Goal: Information Seeking & Learning: Learn about a topic

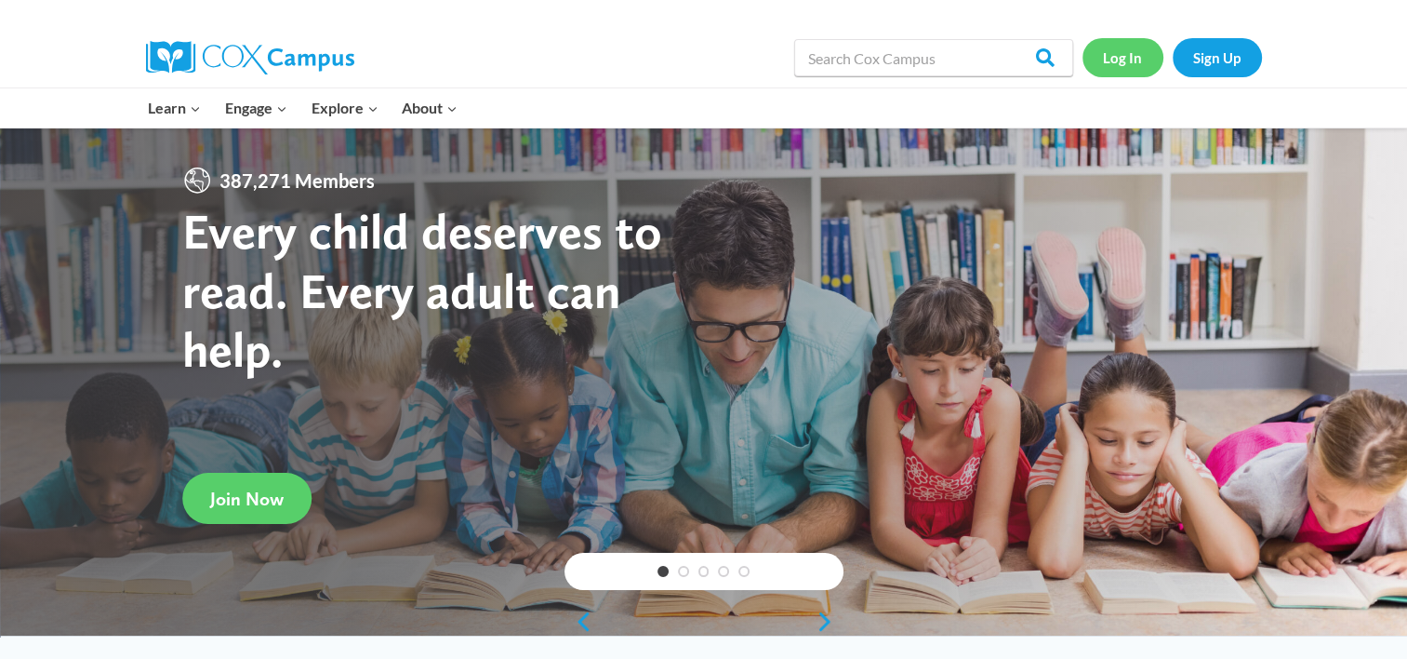
click at [1131, 60] on link "Log In" at bounding box center [1123, 57] width 81 height 38
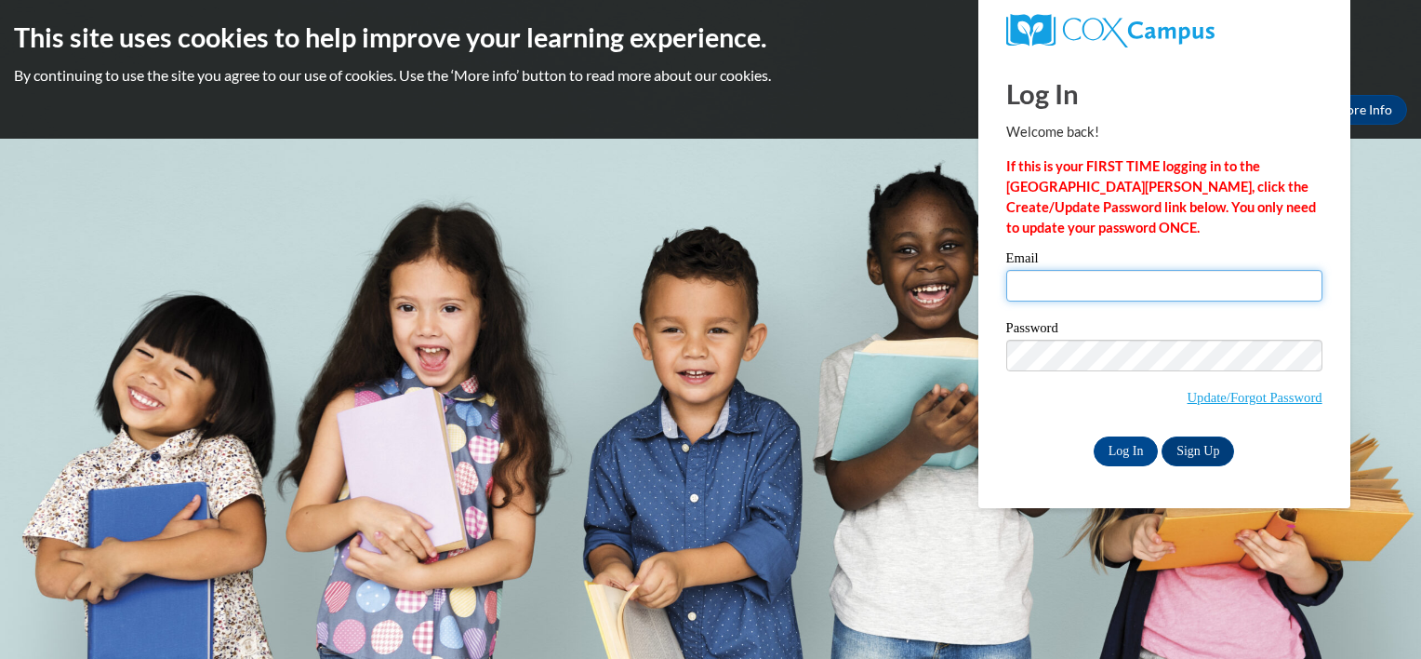
click at [1045, 292] on input "Email" at bounding box center [1164, 286] width 316 height 32
type input "cmillard6@yahoo.com"
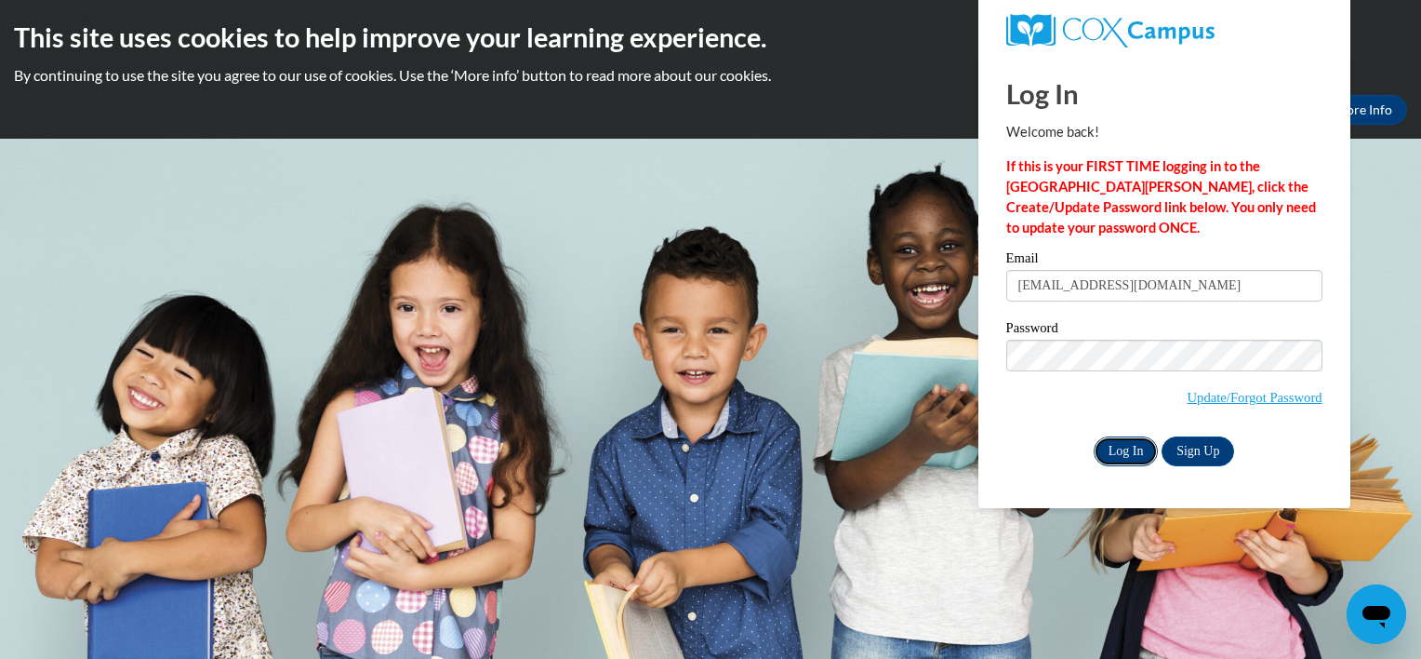
click at [1135, 465] on input "Log In" at bounding box center [1126, 451] width 65 height 30
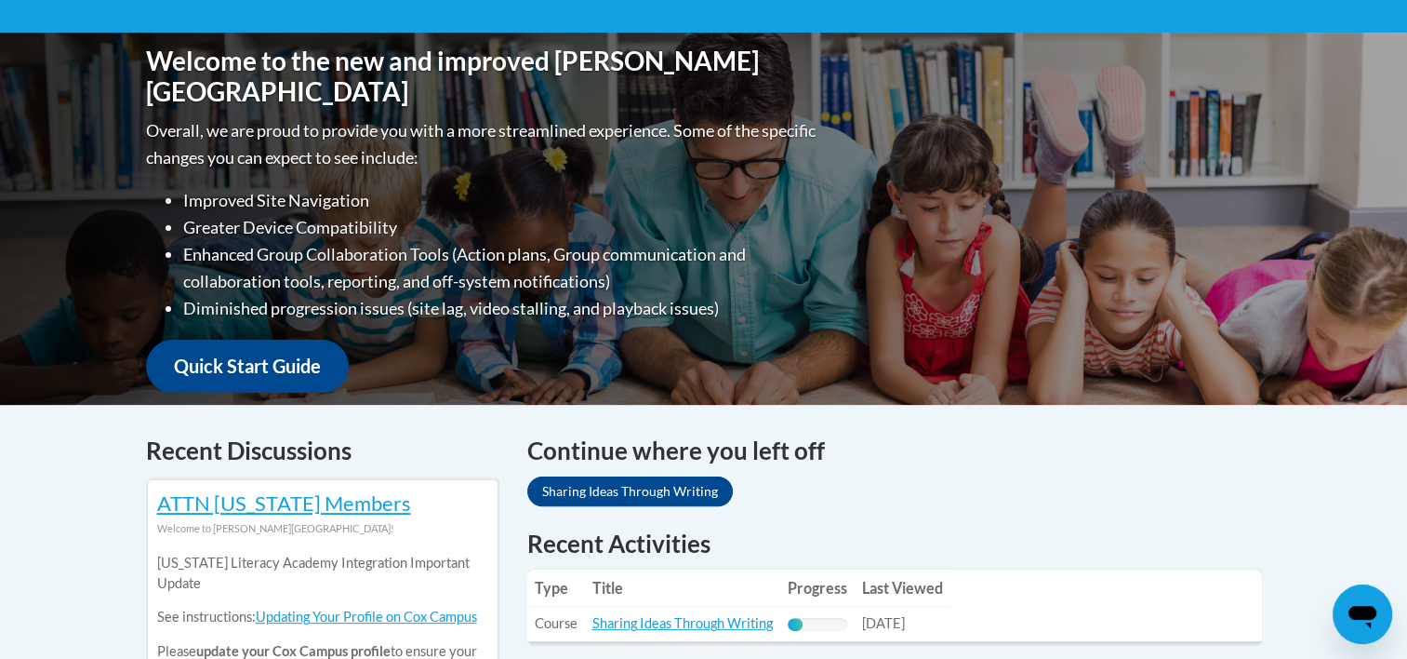
scroll to position [558, 0]
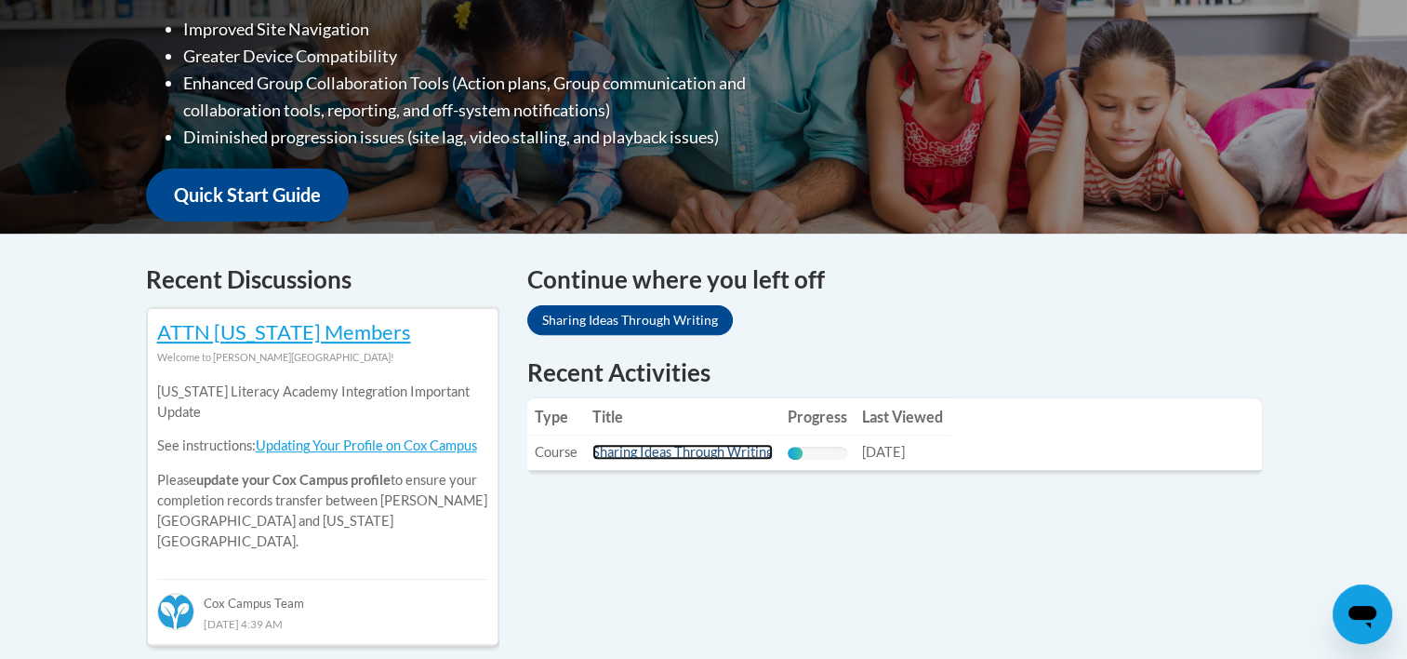
click at [680, 456] on link "Sharing Ideas Through Writing" at bounding box center [683, 452] width 180 height 16
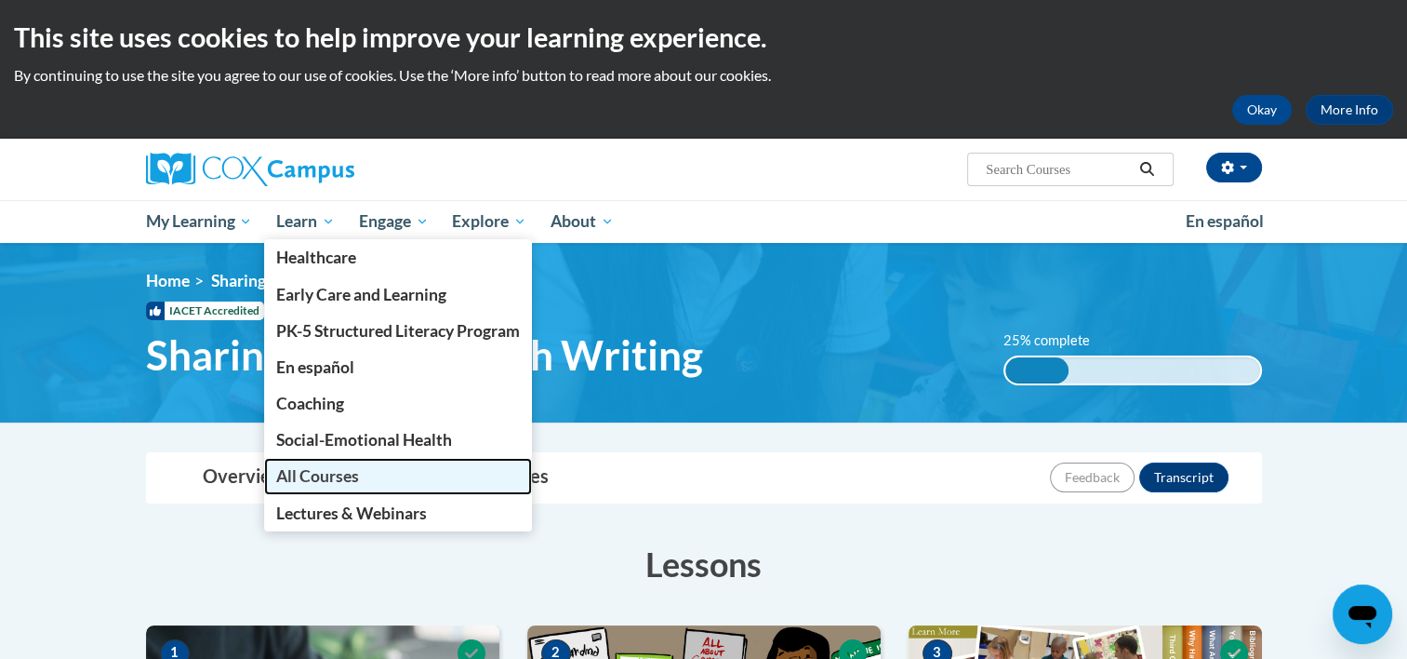
click at [339, 483] on span "All Courses" at bounding box center [317, 476] width 83 height 20
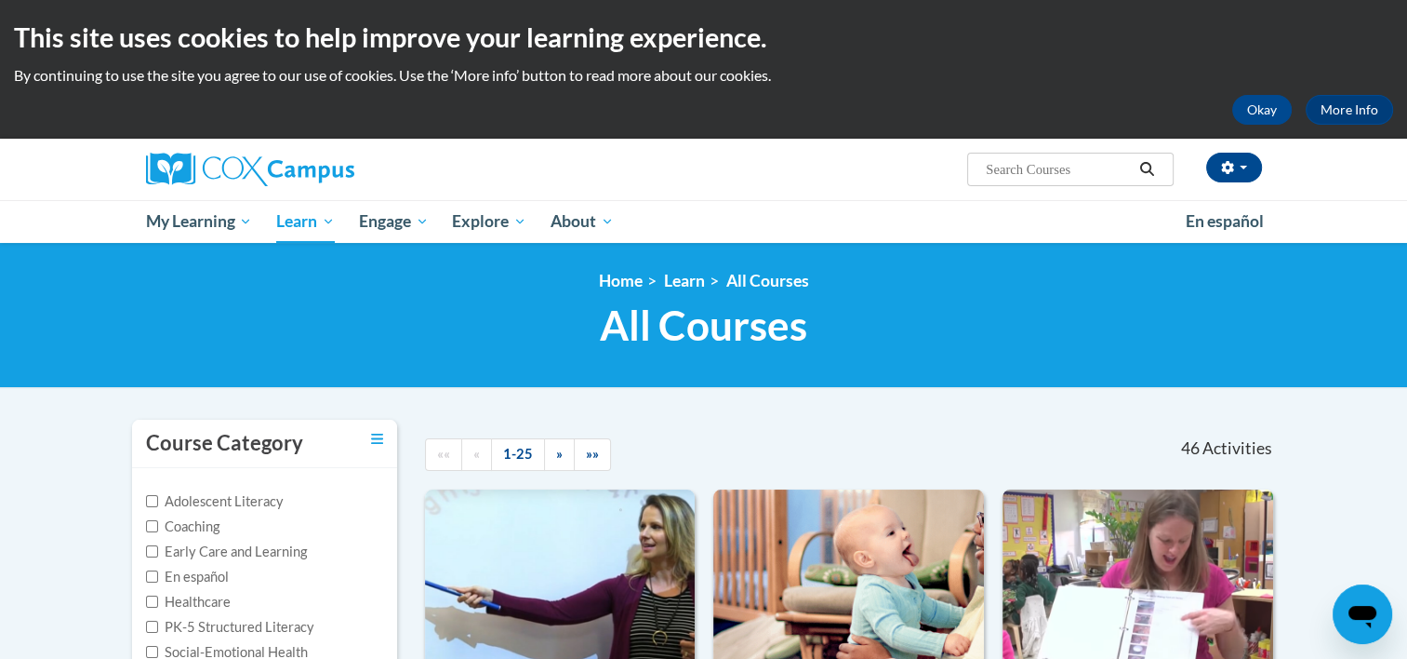
scroll to position [372, 0]
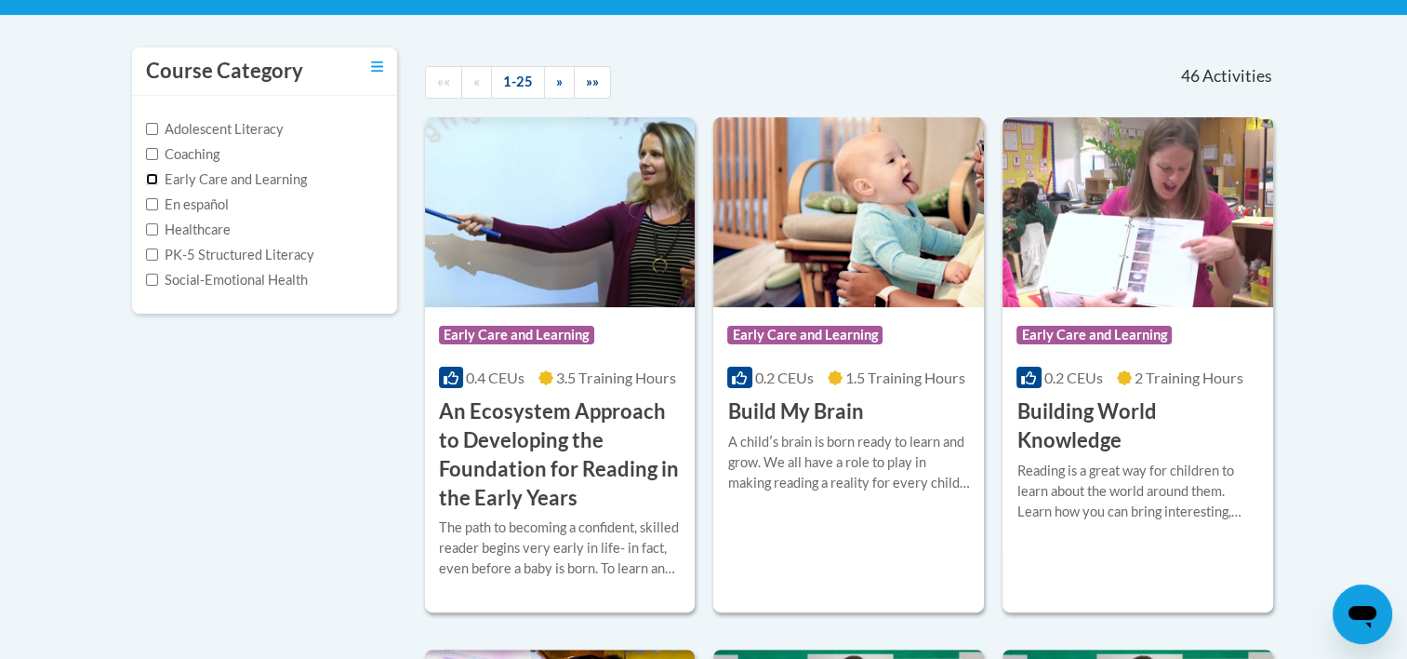
click at [153, 182] on input "Early Care and Learning" at bounding box center [152, 179] width 12 height 12
checkbox input "true"
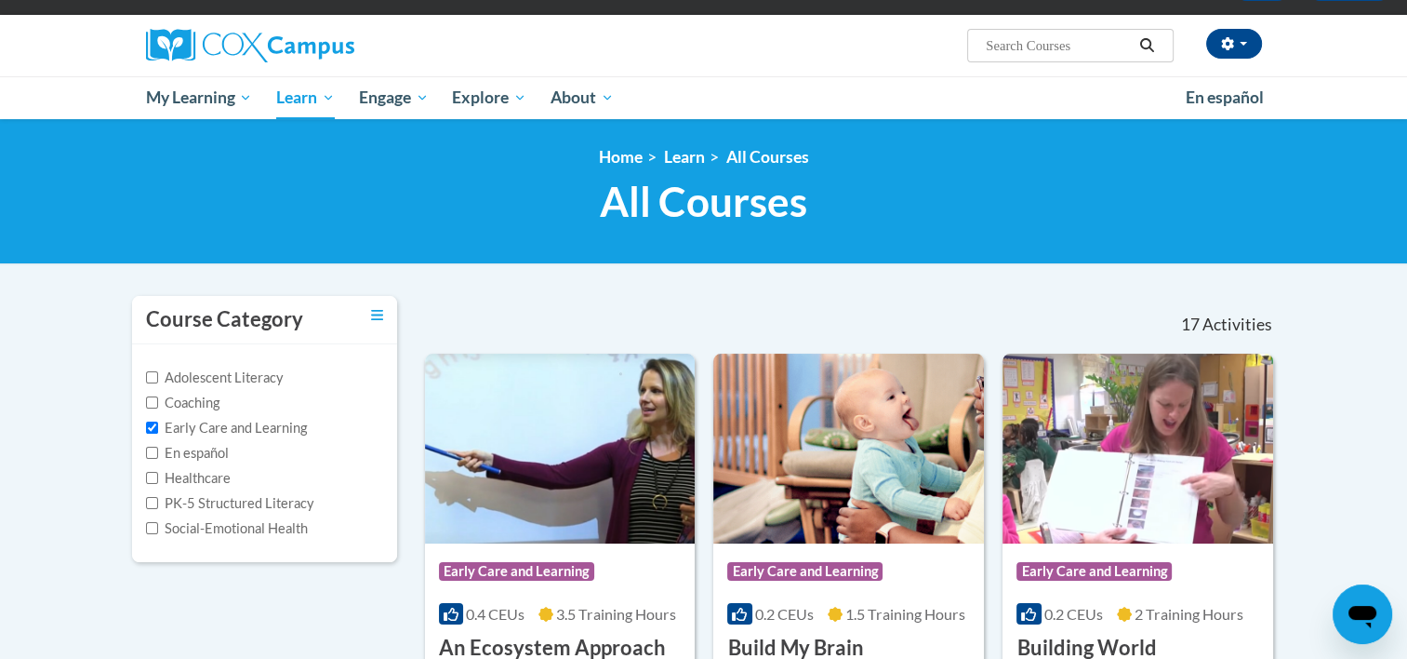
scroll to position [0, 0]
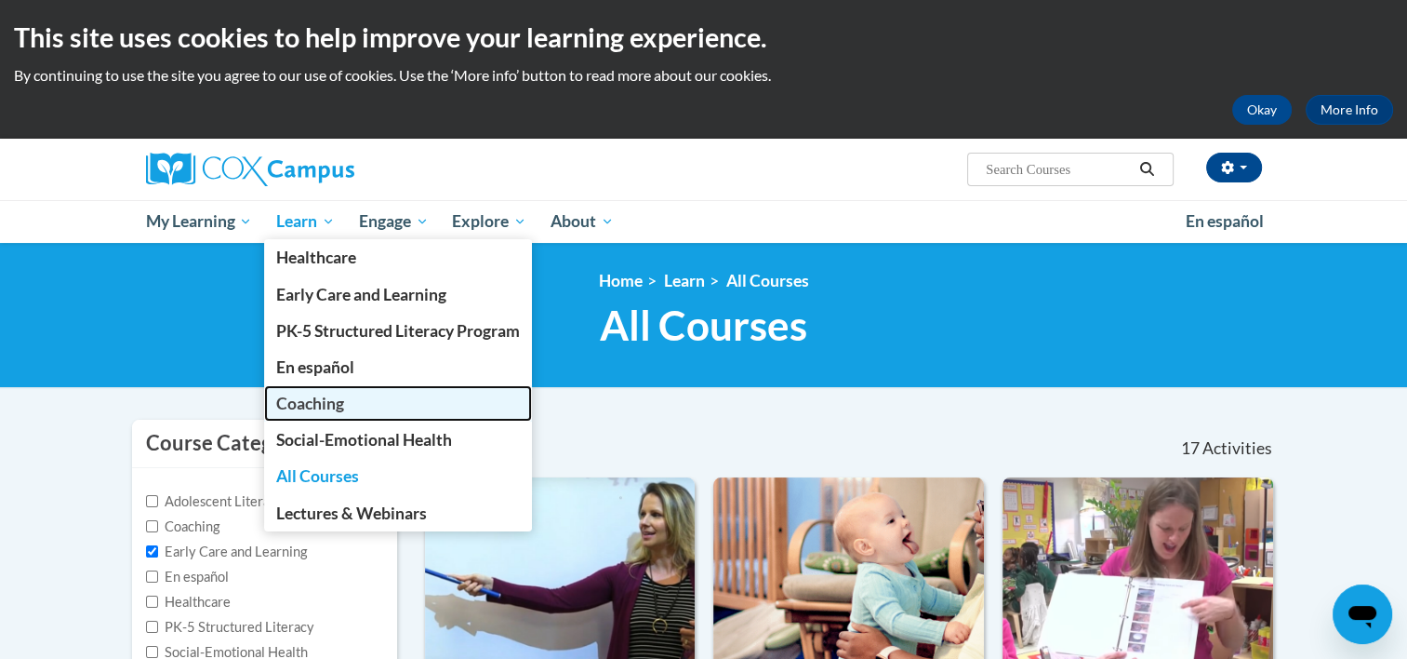
click at [304, 406] on span "Coaching" at bounding box center [310, 403] width 68 height 20
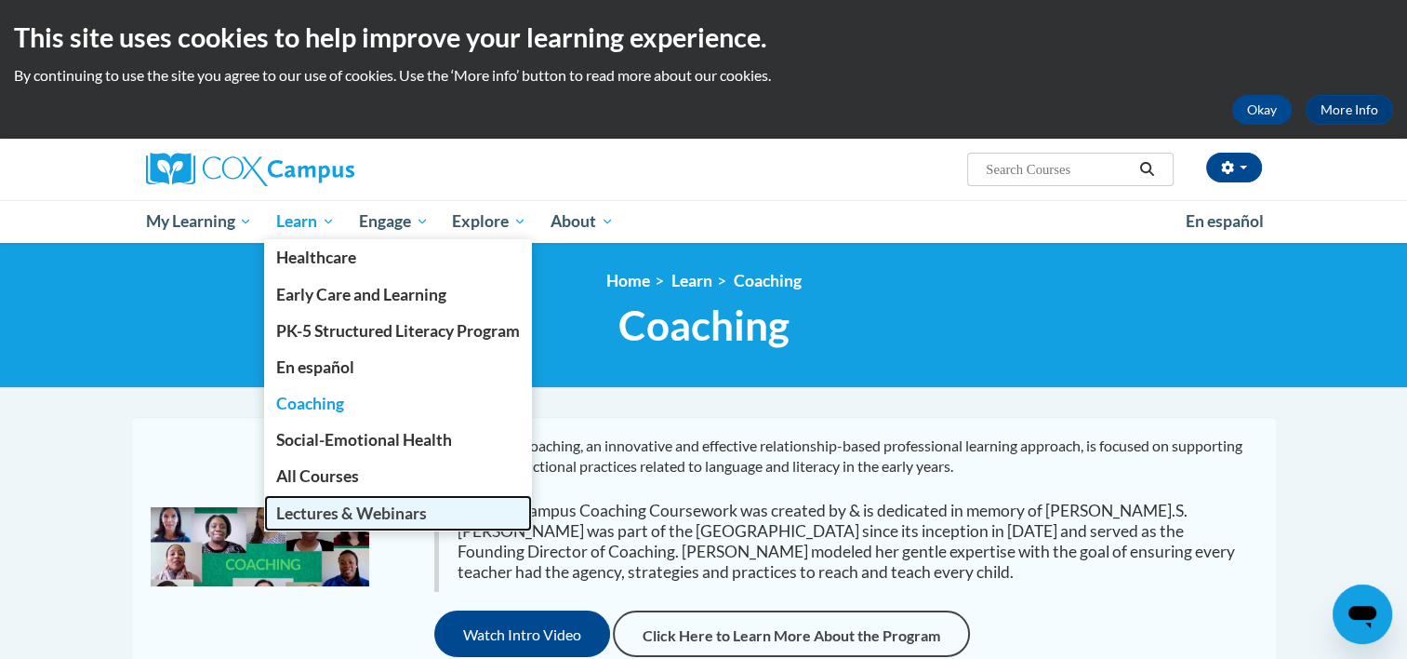
click at [336, 514] on span "Lectures & Webinars" at bounding box center [351, 513] width 151 height 20
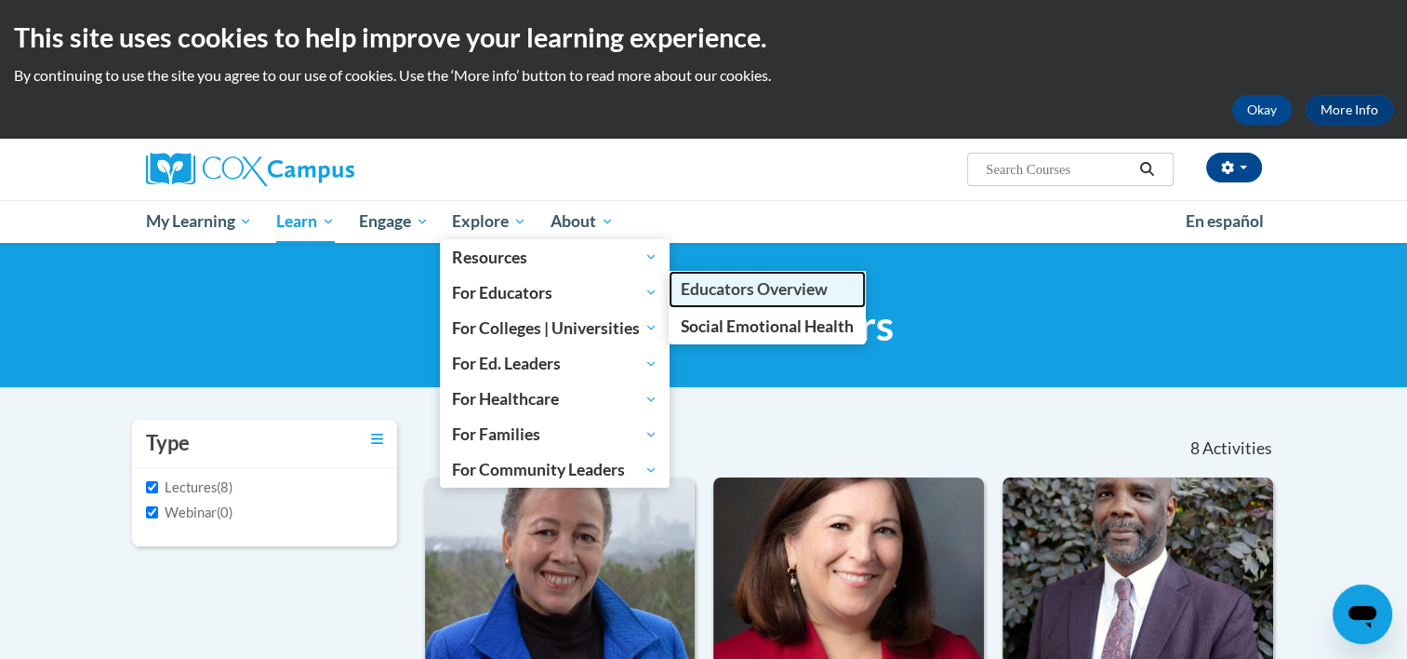
click at [728, 286] on span "Educators Overview" at bounding box center [754, 289] width 147 height 20
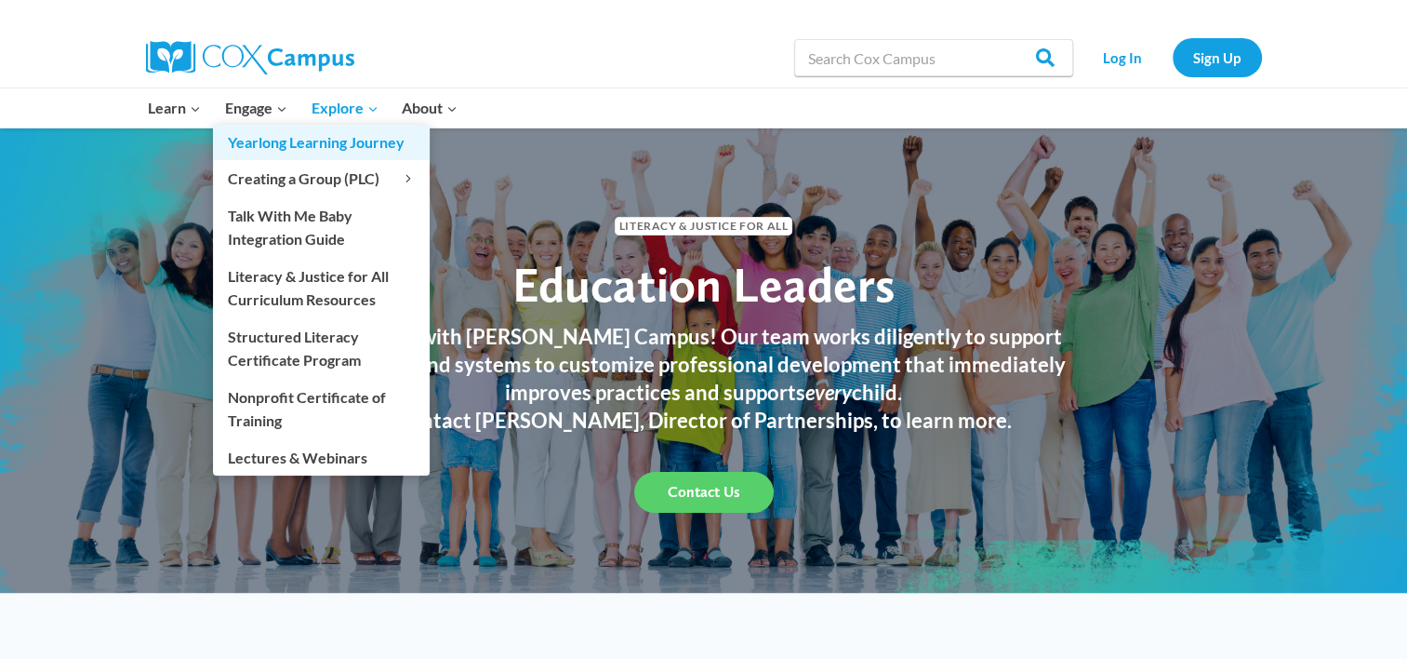
click at [261, 152] on link "Yearlong Learning Journey" at bounding box center [321, 142] width 217 height 35
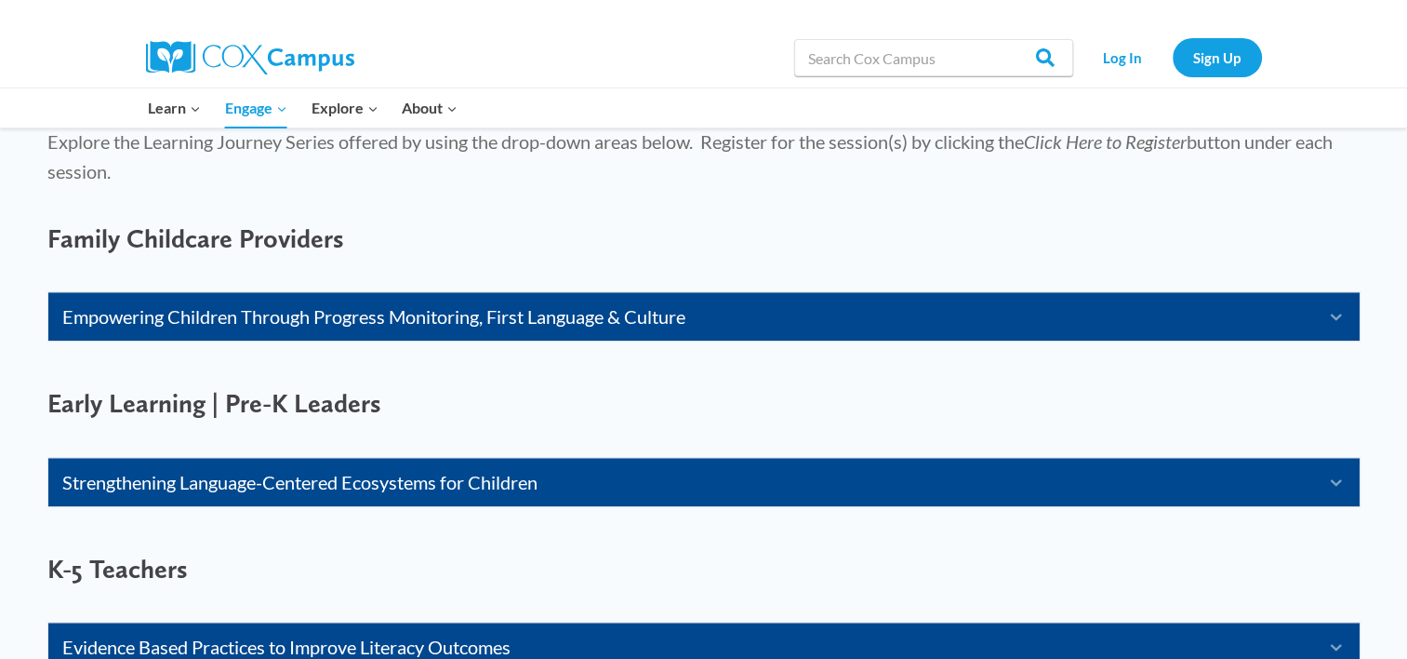
scroll to position [1302, 0]
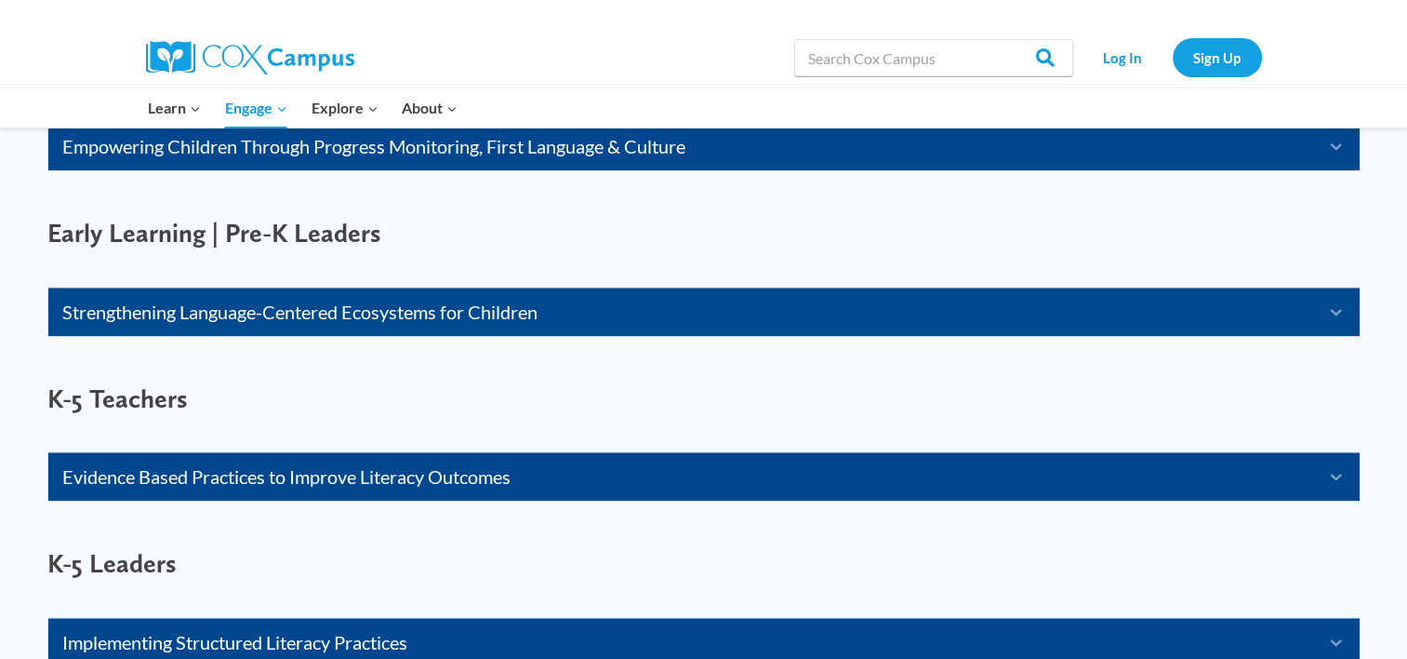
click at [160, 480] on link "Evidence Based Practices to Improve Literacy Outcomes" at bounding box center [680, 476] width 1237 height 30
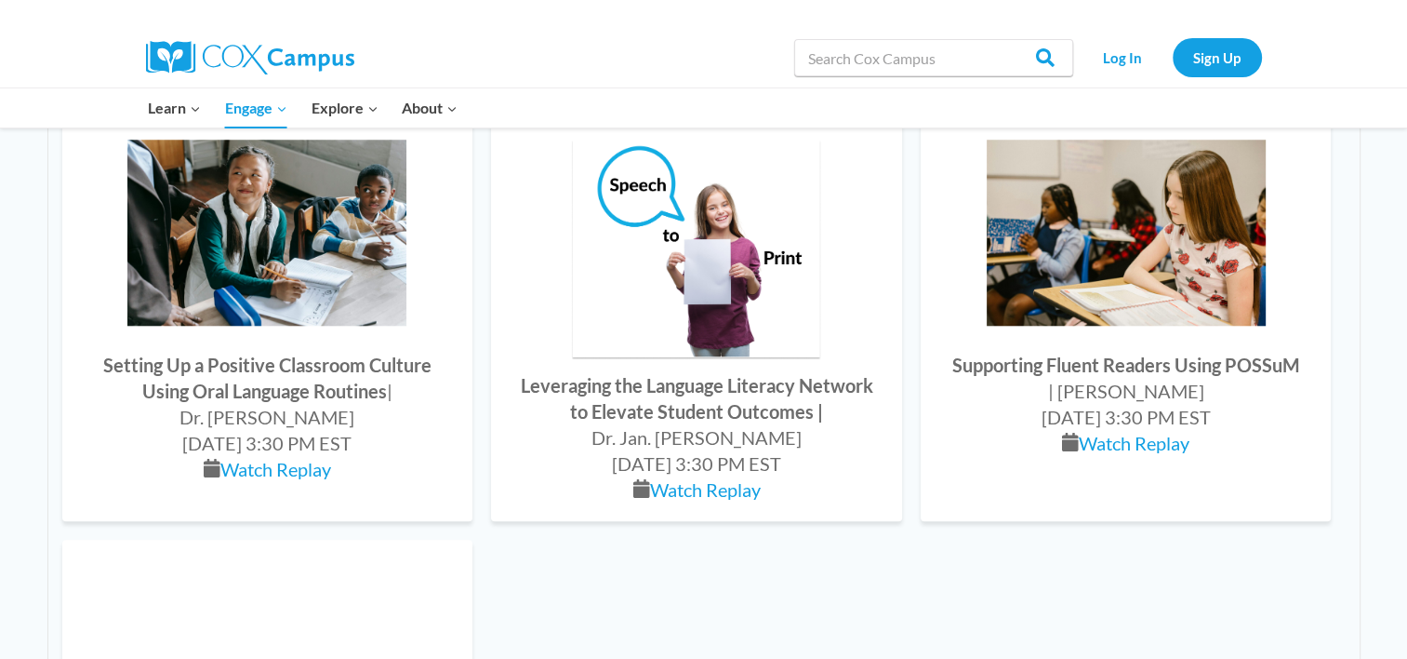
scroll to position [1581, 0]
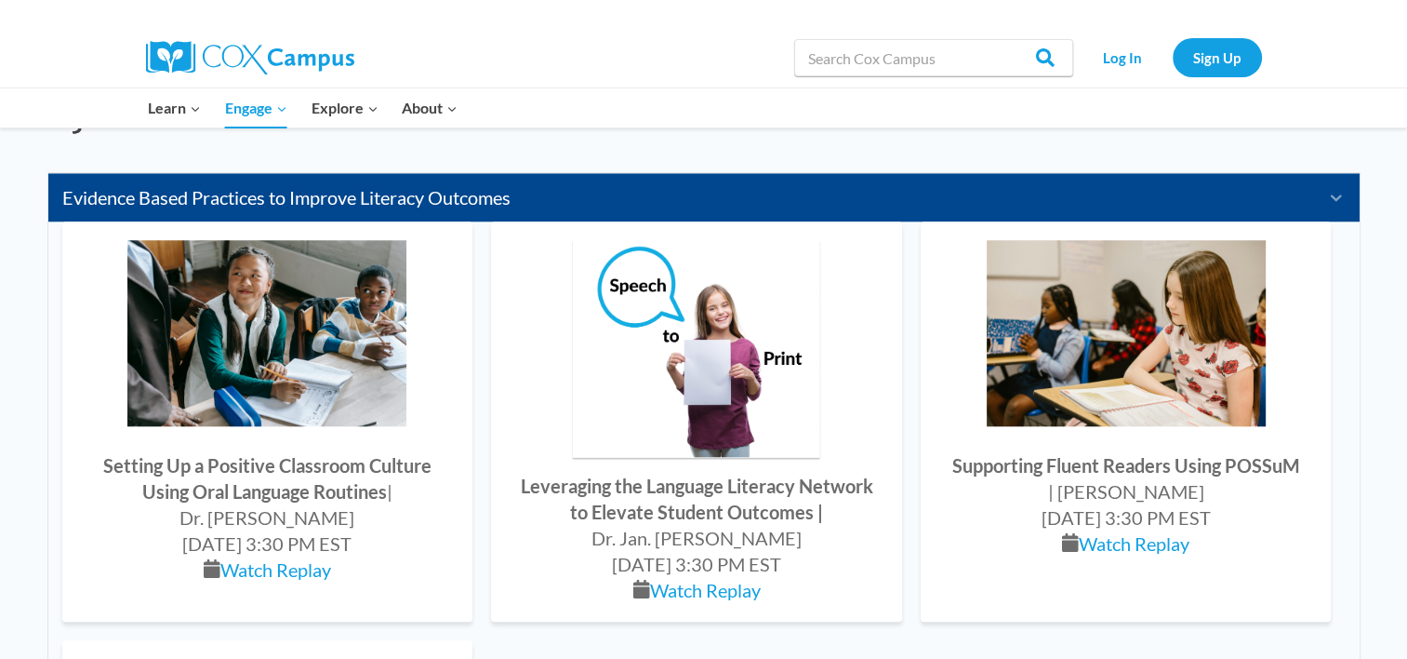
click at [180, 320] on img at bounding box center [266, 333] width 279 height 186
click at [257, 569] on link "Watch Replay" at bounding box center [275, 569] width 111 height 22
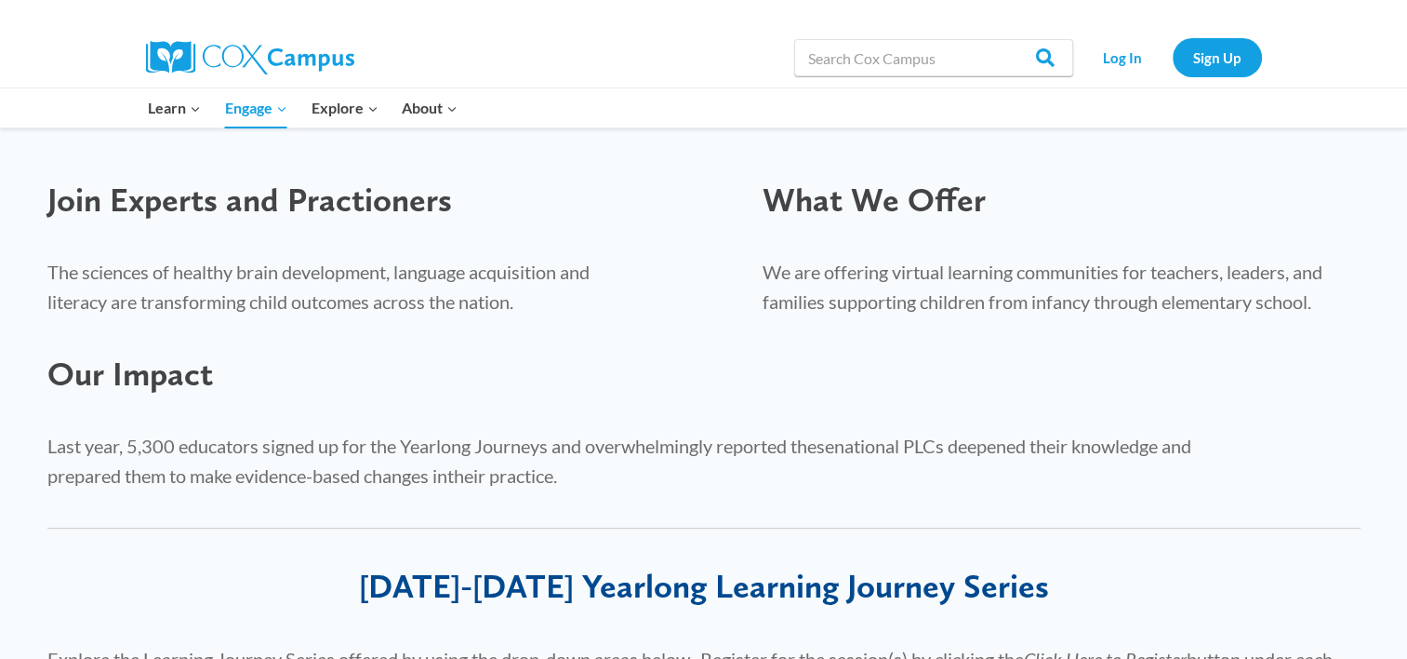
scroll to position [558, 0]
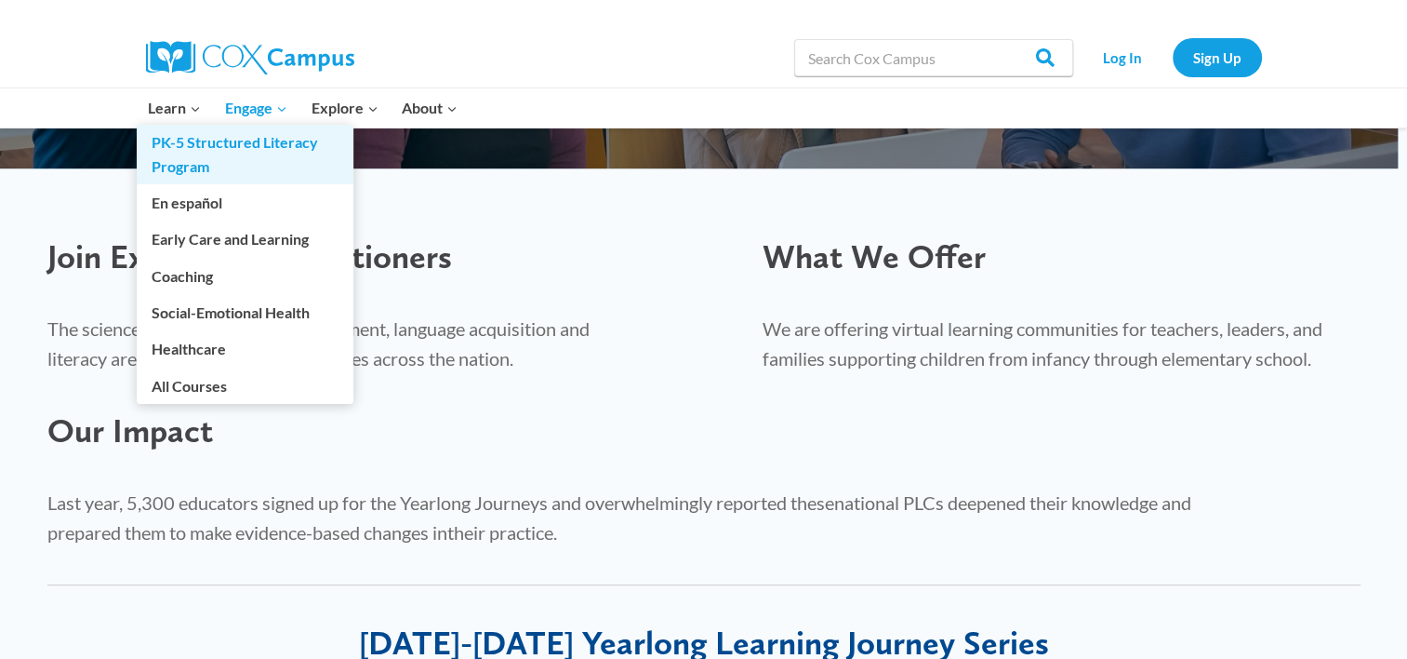
click at [165, 149] on link "PK-5 Structured Literacy Program" at bounding box center [245, 155] width 217 height 60
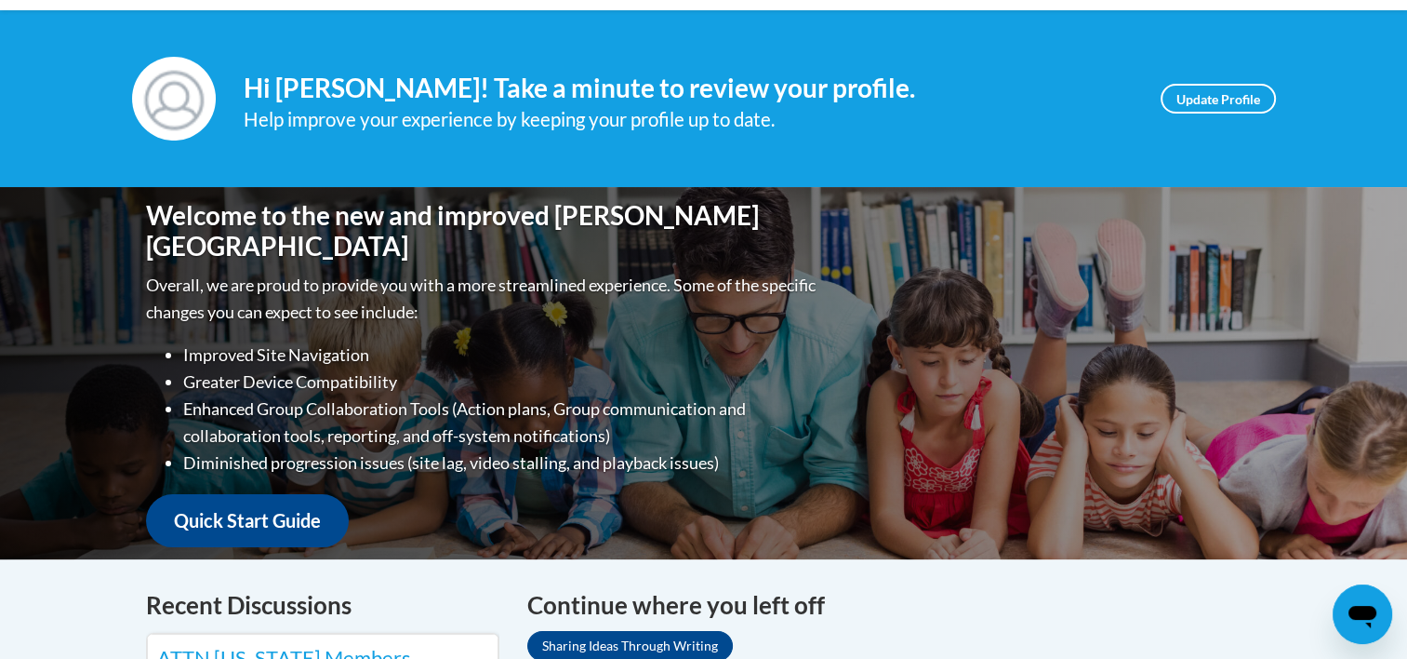
scroll to position [149, 0]
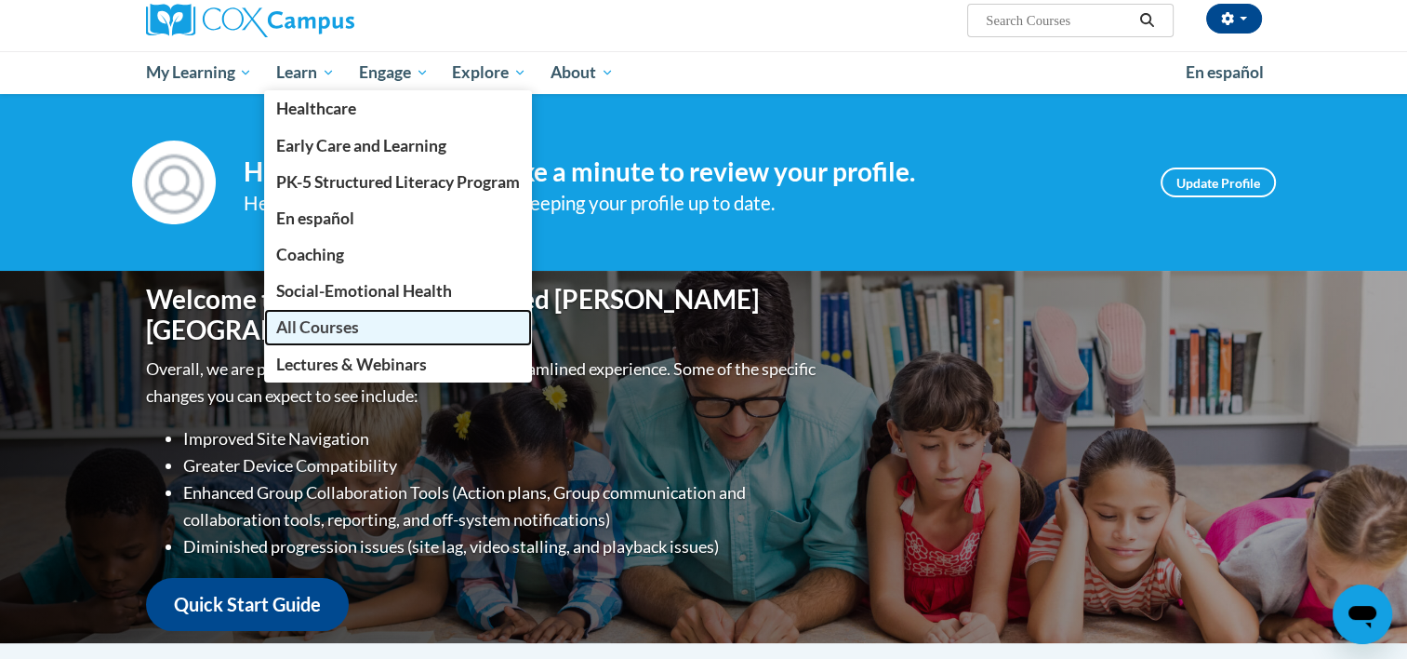
click at [304, 327] on span "All Courses" at bounding box center [317, 327] width 83 height 20
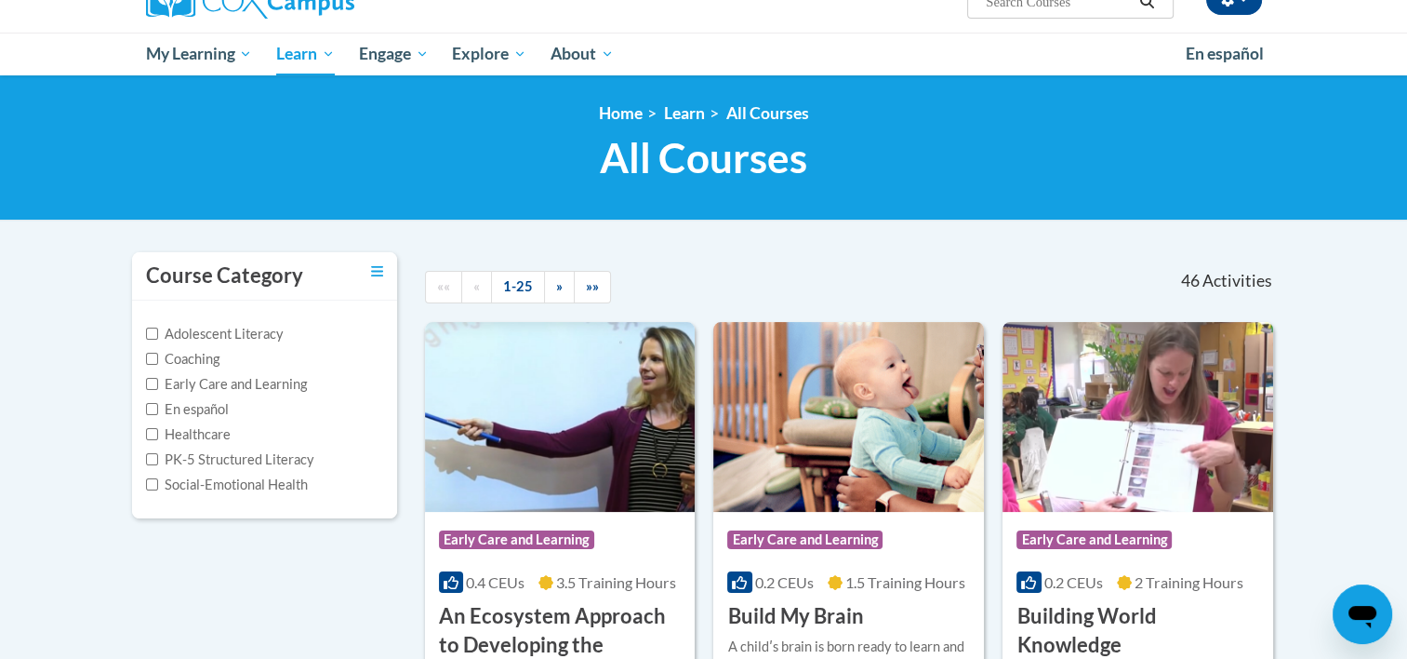
scroll to position [279, 0]
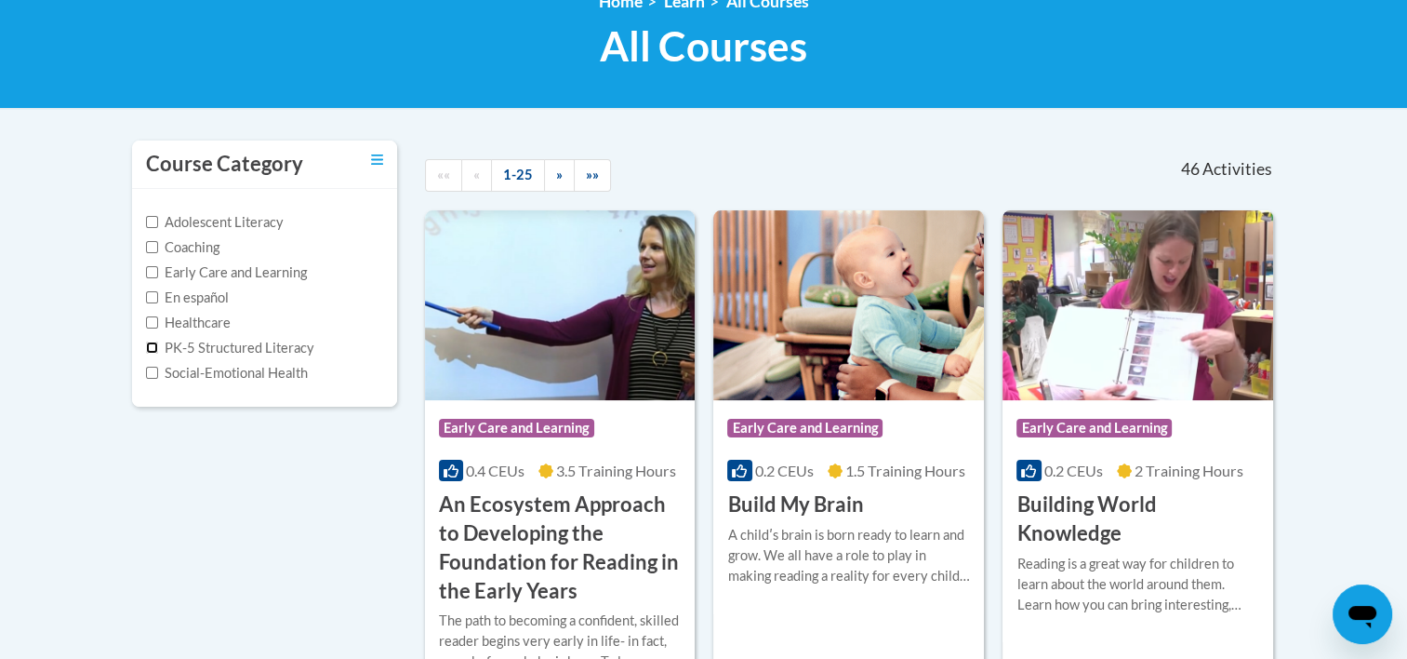
click at [152, 346] on input "PK-5 Structured Literacy" at bounding box center [152, 347] width 12 height 12
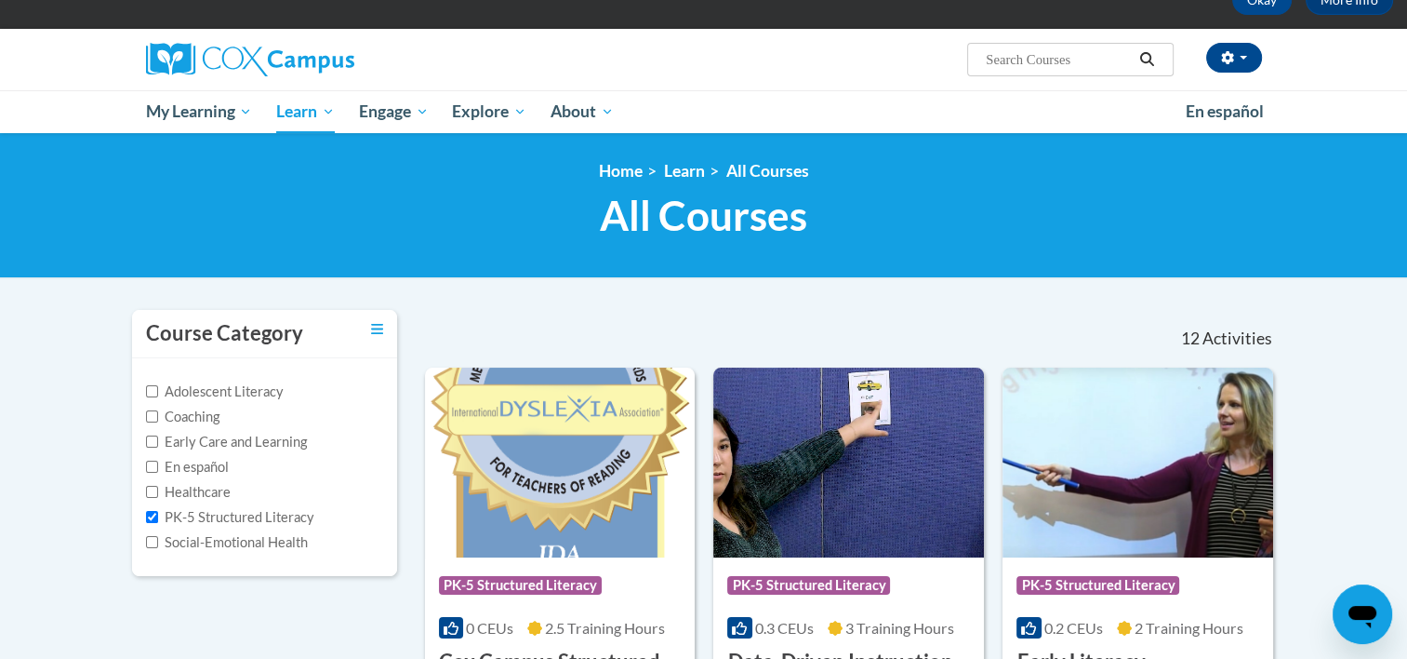
scroll to position [186, 0]
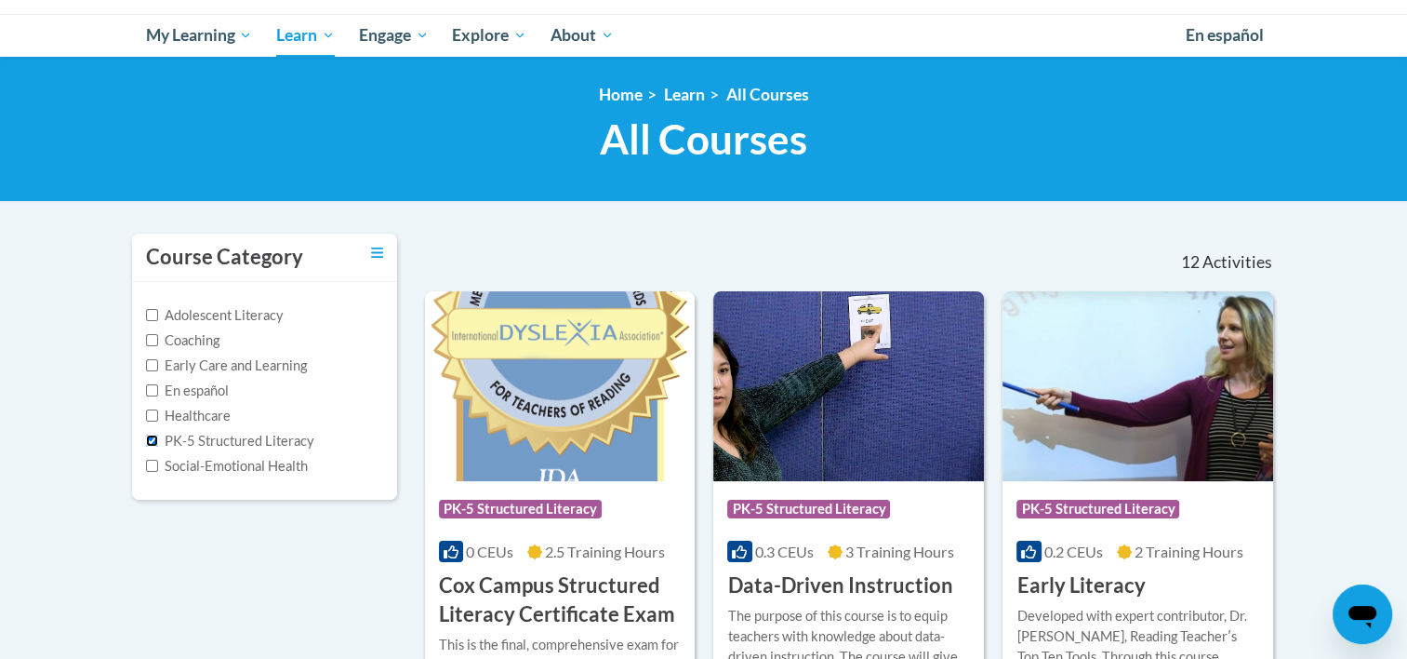
click at [151, 438] on input "PK-5 Structured Literacy" at bounding box center [152, 440] width 12 height 12
checkbox input "false"
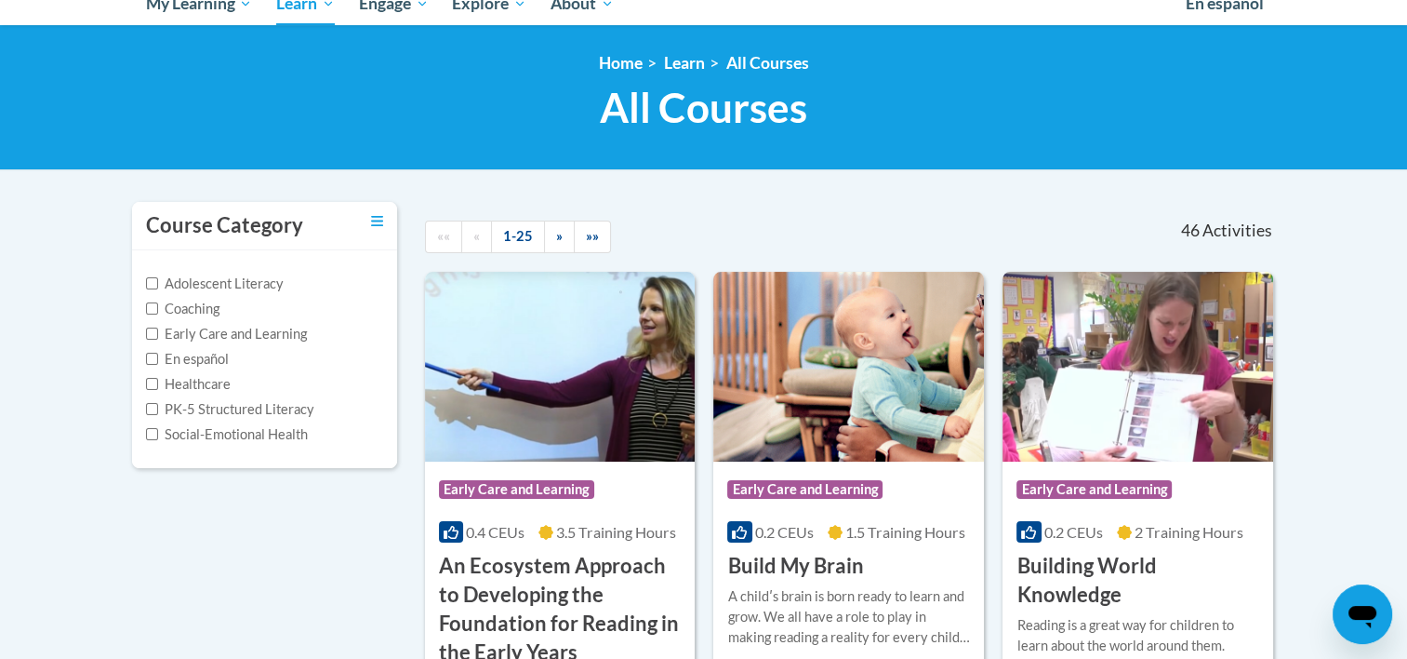
scroll to position [93, 0]
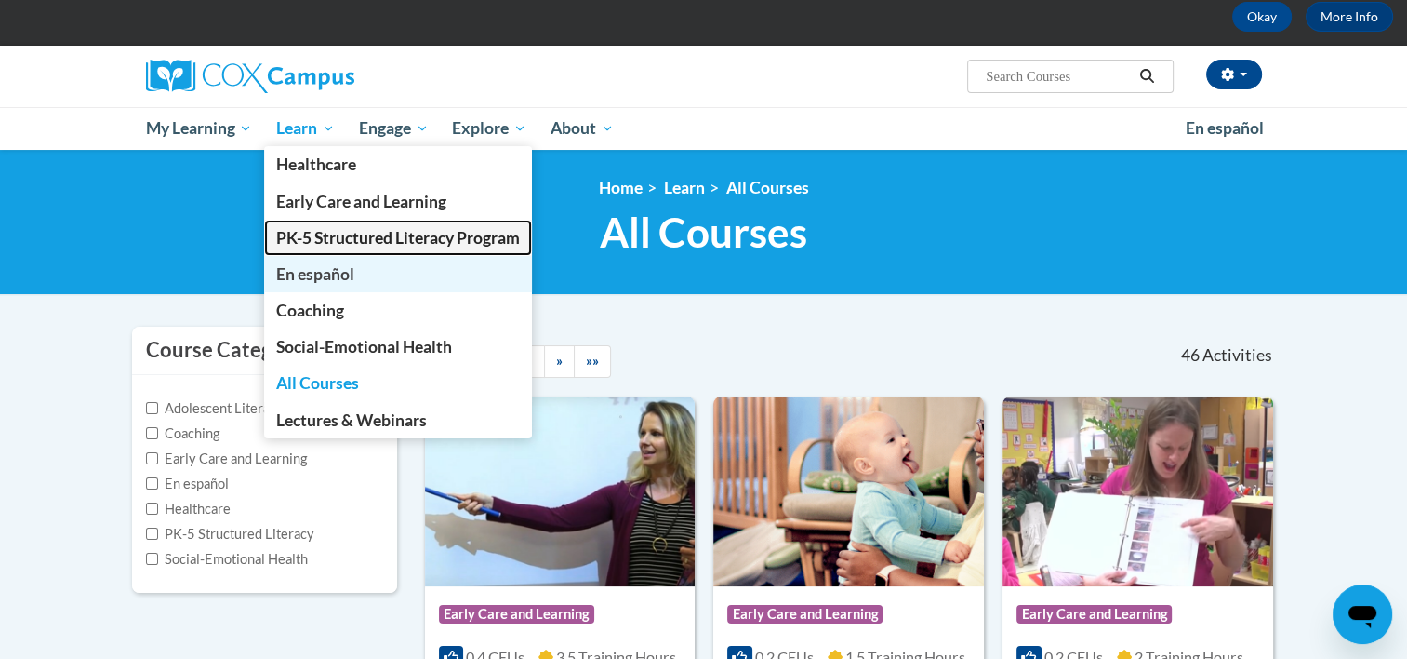
click at [322, 232] on span "PK-5 Structured Literacy Program" at bounding box center [398, 238] width 244 height 20
